Goal: Download file/media

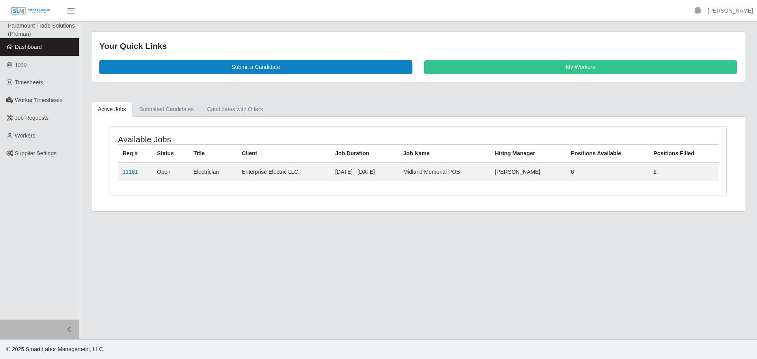
click at [43, 50] on link "Dashboard" at bounding box center [39, 47] width 79 height 18
click at [35, 87] on link "Timesheets" at bounding box center [39, 83] width 79 height 18
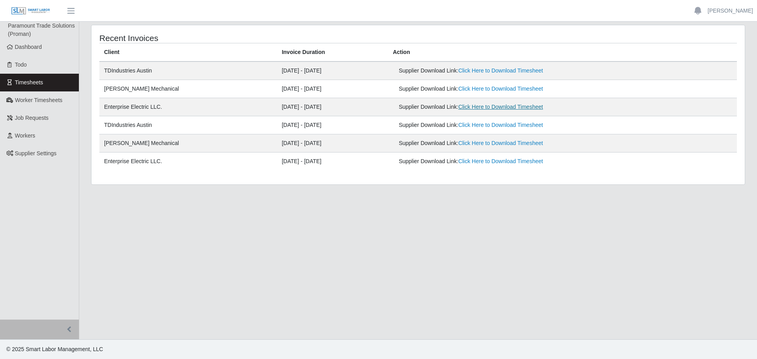
click at [497, 107] on link "Click Here to Download Timesheet" at bounding box center [500, 107] width 85 height 6
drag, startPoint x: 603, startPoint y: 240, endPoint x: 586, endPoint y: 274, distance: 37.4
click at [594, 259] on main "Recent Invoices Client Invoice Duration Action TDIndustries [GEOGRAPHIC_DATA] […" at bounding box center [417, 181] width 677 height 318
click at [15, 45] on span "Dashboard" at bounding box center [28, 47] width 27 height 6
